Goal: Transaction & Acquisition: Download file/media

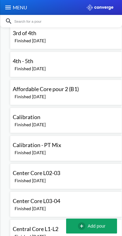
scroll to position [103, 0]
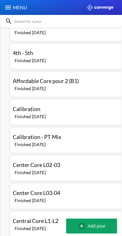
click at [22, 85] on div "Affordable Core pour 2 (B1)" at bounding box center [46, 81] width 66 height 9
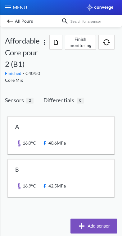
click at [57, 44] on img "button" at bounding box center [56, 42] width 4 height 5
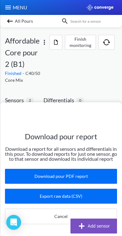
click at [28, 71] on div "Download pour report Download a report for all sensors and differentials in thi…" at bounding box center [61, 118] width 122 height 236
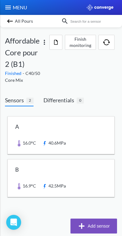
click at [12, 19] on img at bounding box center [9, 20] width 7 height 7
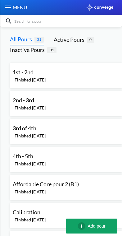
click at [29, 106] on div "Finished [DATE]" at bounding box center [29, 108] width 33 height 7
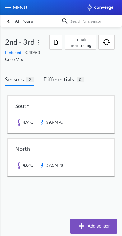
click at [55, 45] on img "button" at bounding box center [56, 42] width 4 height 5
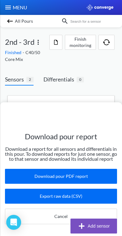
click at [43, 175] on button "Download pour PDF report" at bounding box center [61, 176] width 112 height 15
